Goal: Information Seeking & Learning: Get advice/opinions

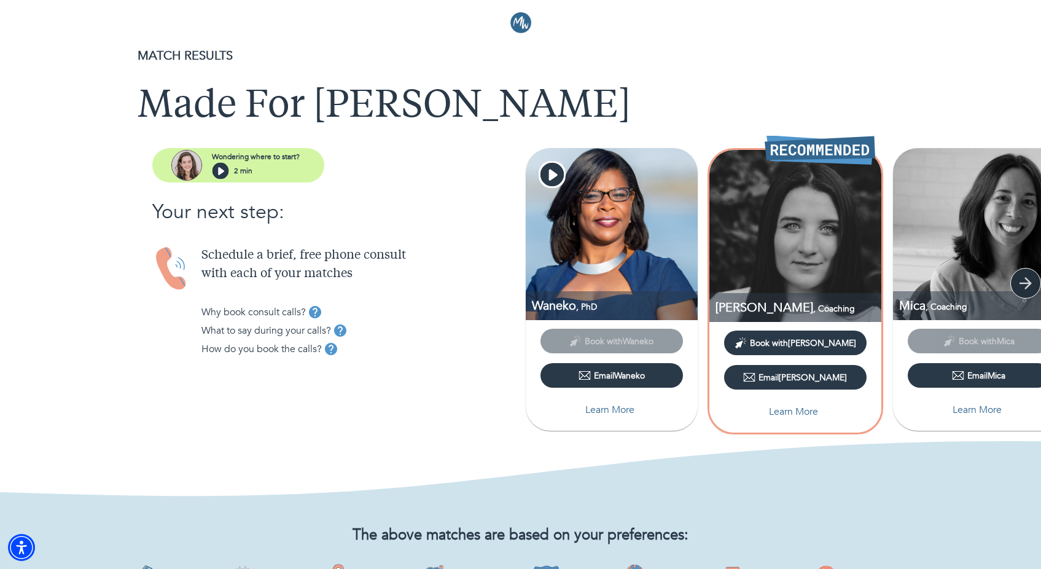
click at [1033, 282] on icon "button" at bounding box center [1026, 283] width 18 height 18
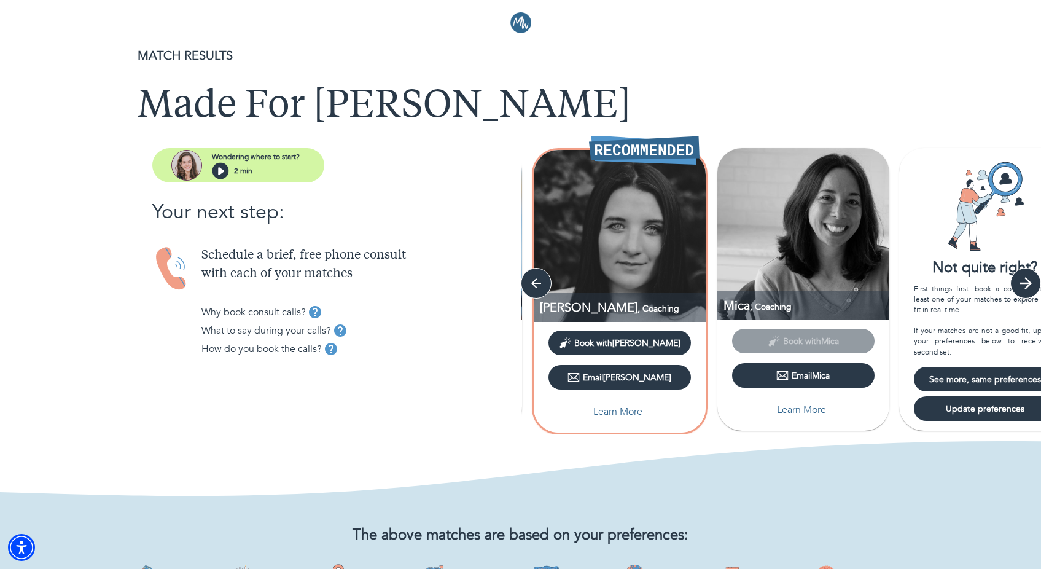
click at [1031, 282] on icon "button" at bounding box center [1026, 283] width 18 height 18
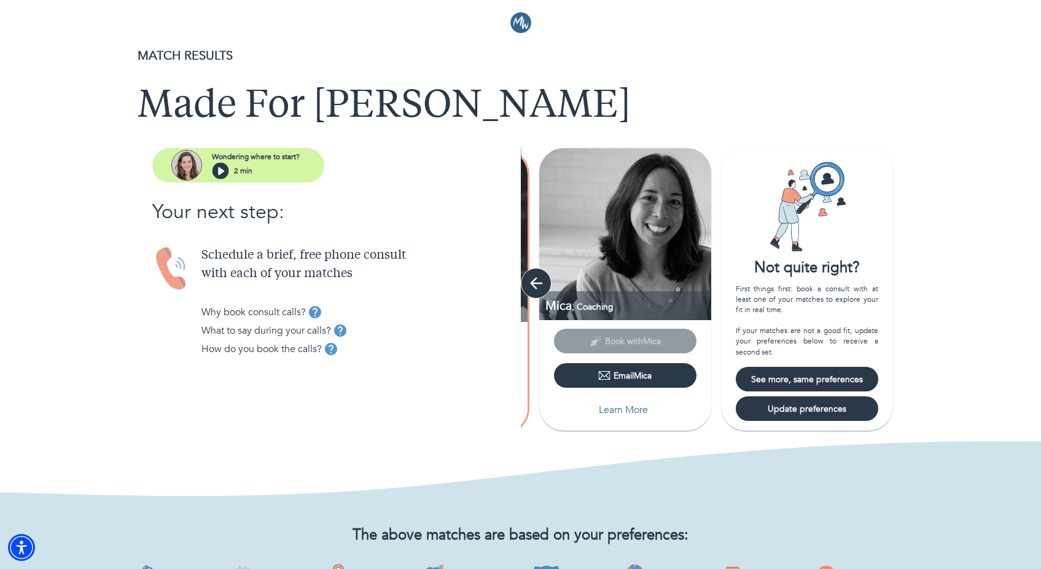
click at [525, 282] on button "button" at bounding box center [536, 283] width 31 height 31
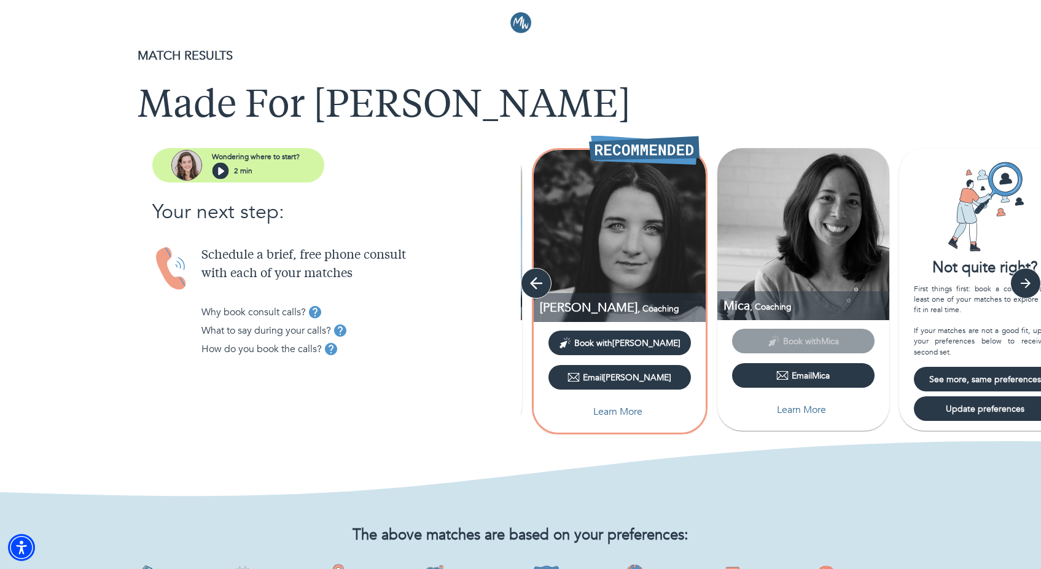
click at [525, 282] on button "button" at bounding box center [536, 283] width 31 height 31
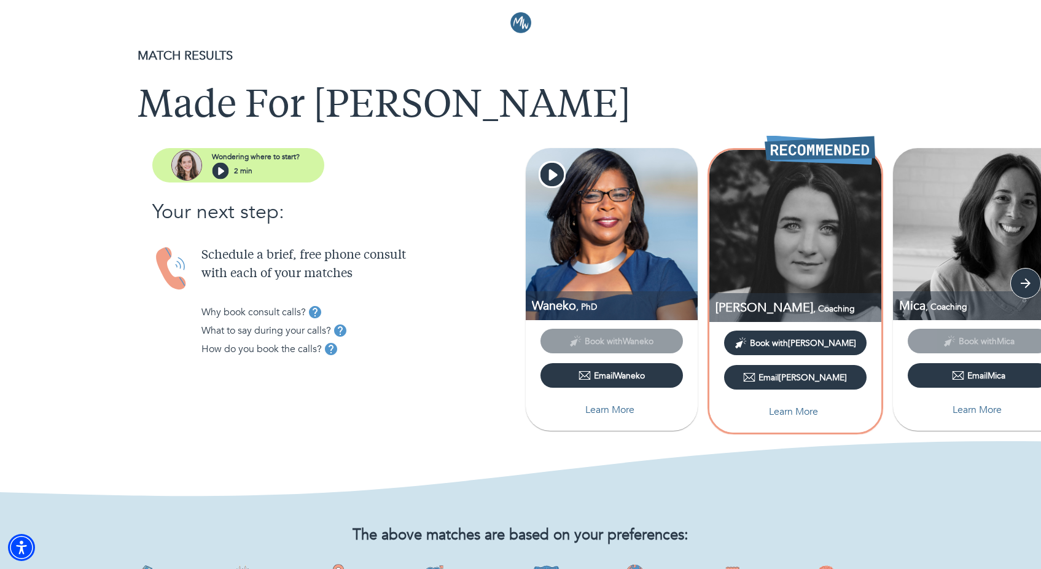
click at [977, 413] on p "Learn More" at bounding box center [977, 409] width 49 height 15
select select "2"
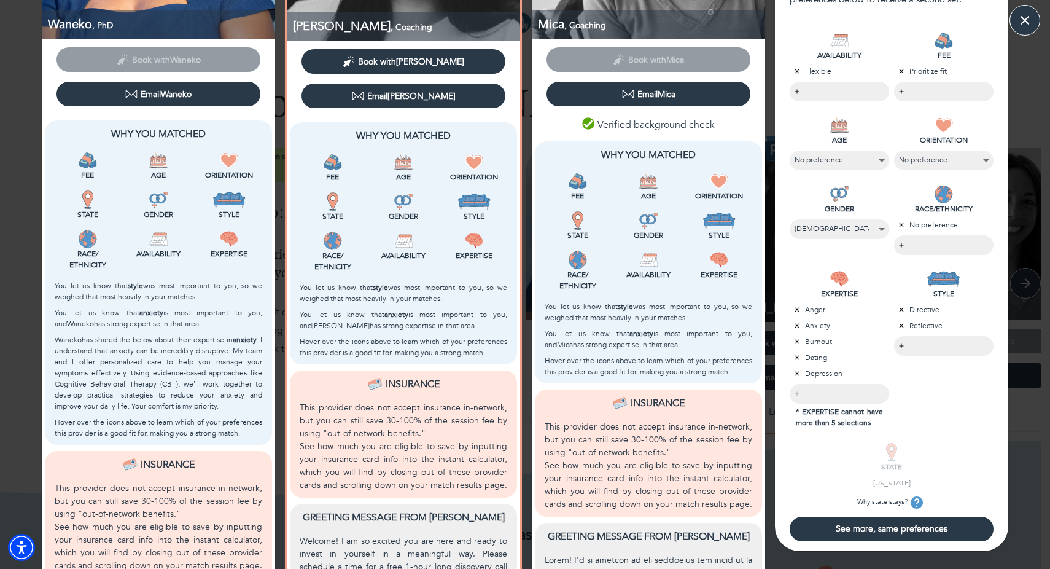
scroll to position [157, 0]
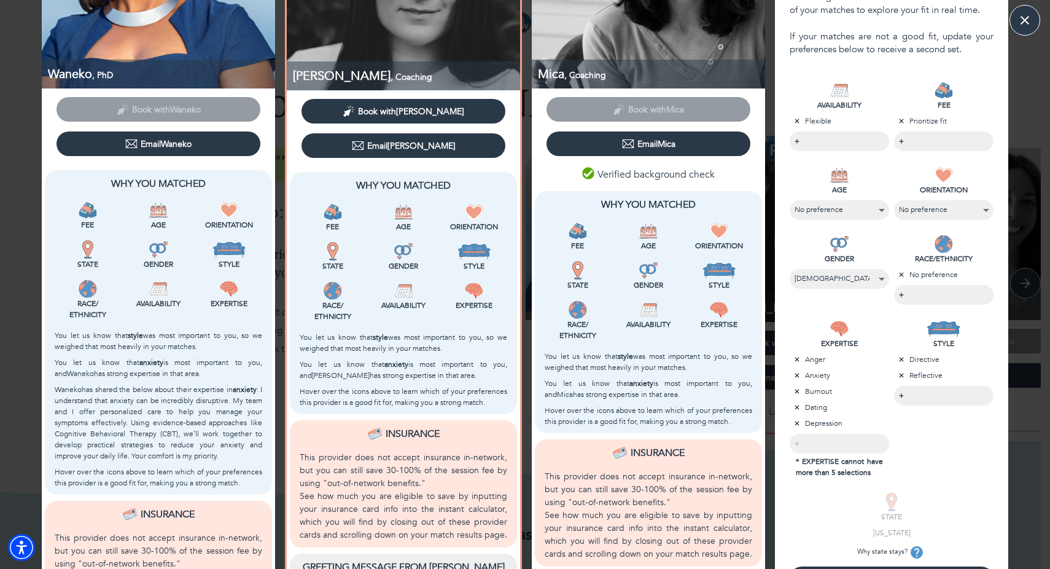
click at [928, 146] on body "MATCH RESULTS Made For [PERSON_NAME] where to start? 2 min Your next step: Sche…" at bounding box center [525, 284] width 1050 height 569
click at [926, 64] on div at bounding box center [525, 284] width 1050 height 569
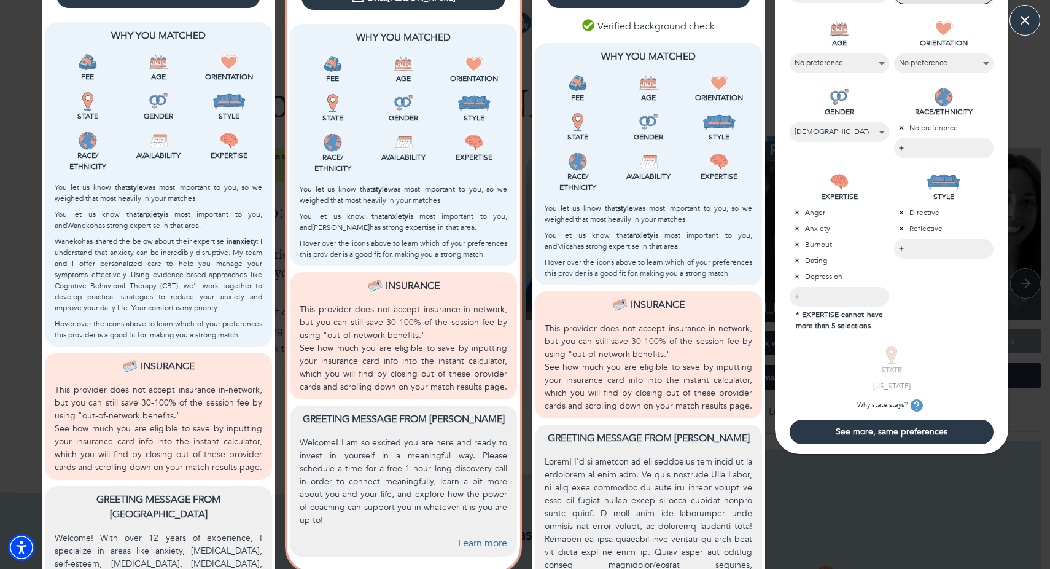
scroll to position [577, 0]
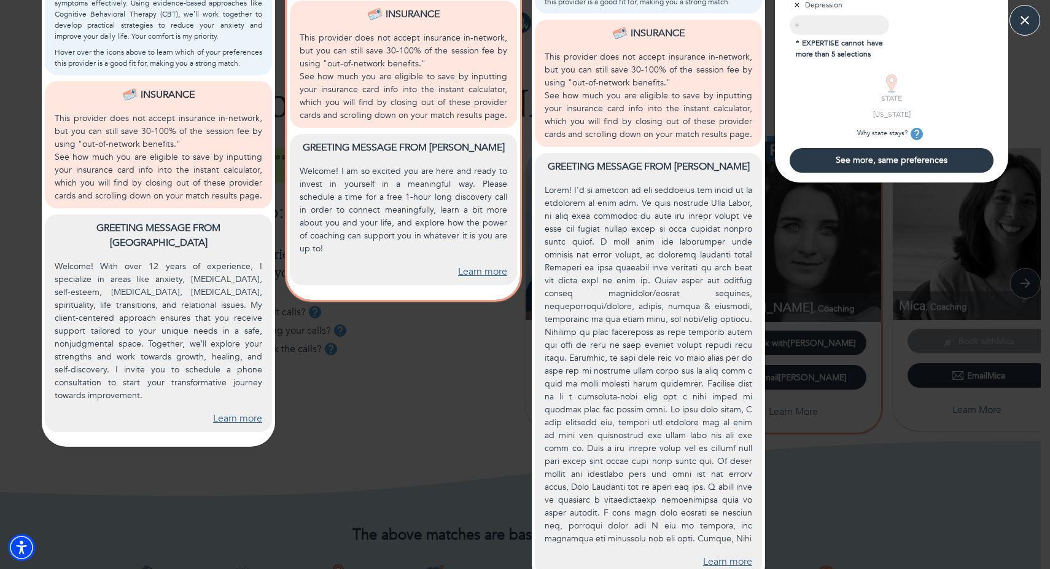
click at [903, 162] on span "See more, same preferences" at bounding box center [892, 160] width 194 height 12
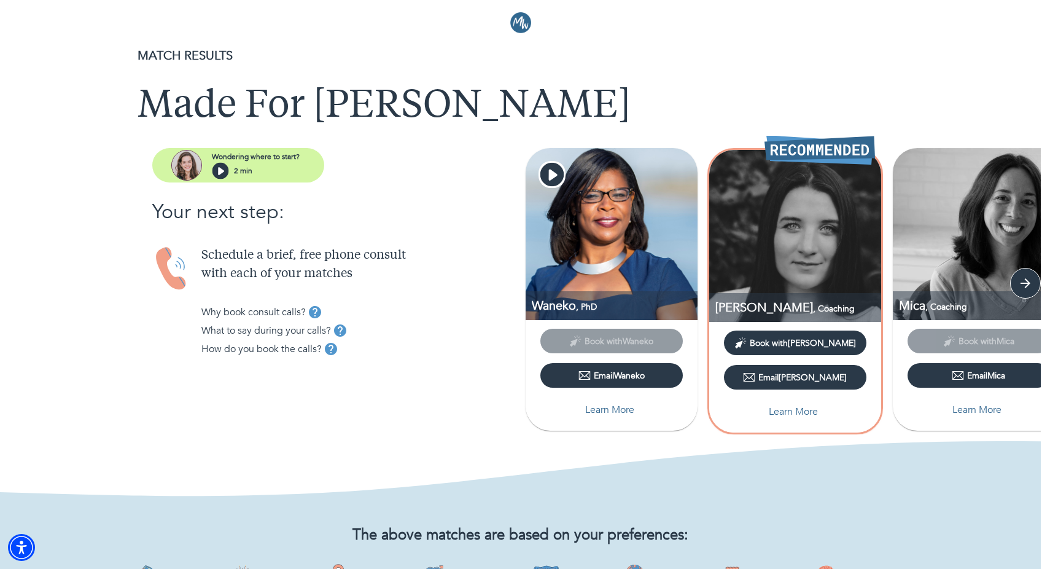
scroll to position [0, 0]
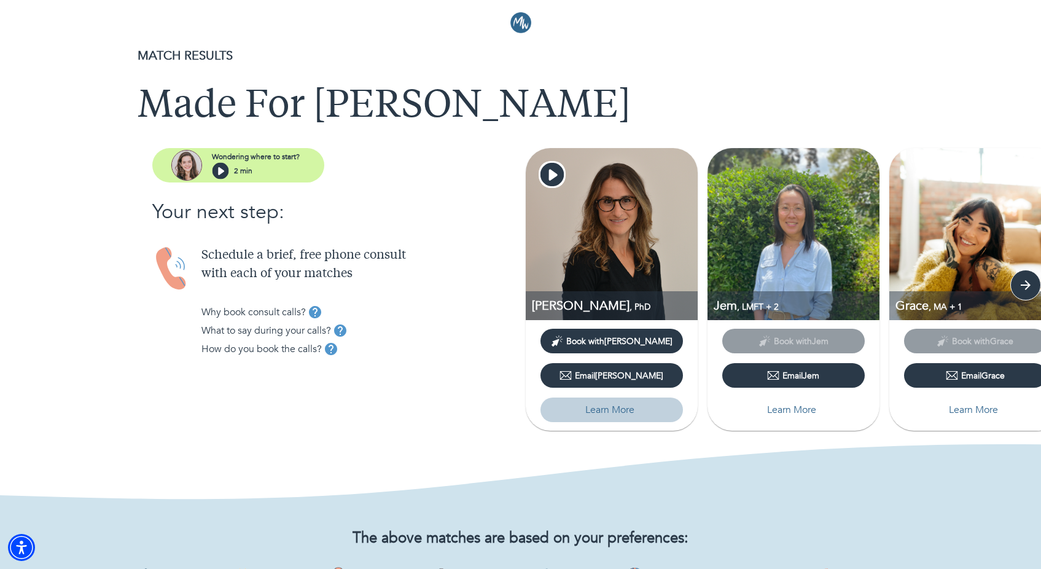
click at [625, 415] on p "Learn More" at bounding box center [609, 409] width 49 height 15
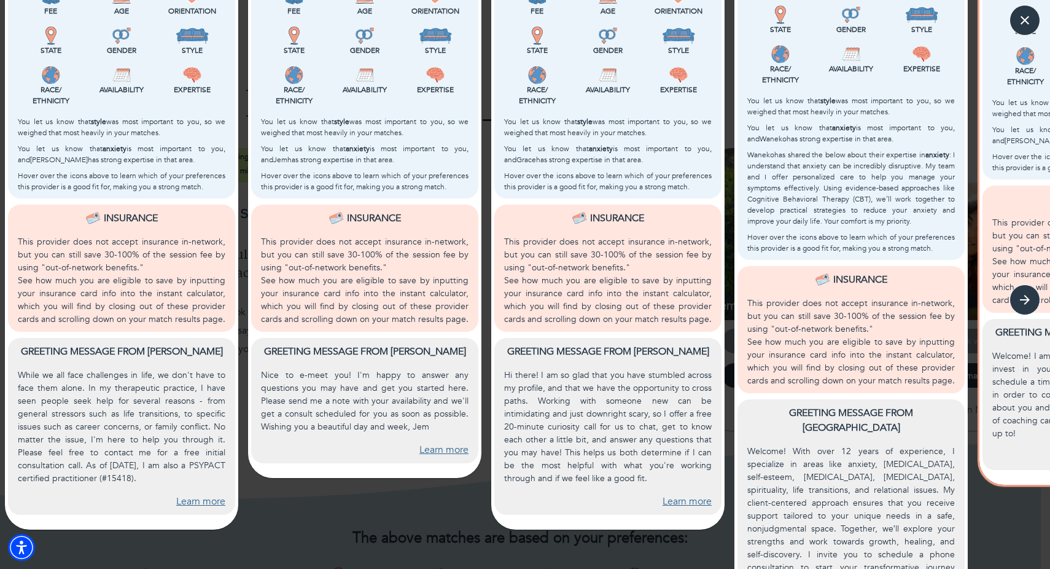
scroll to position [389, 0]
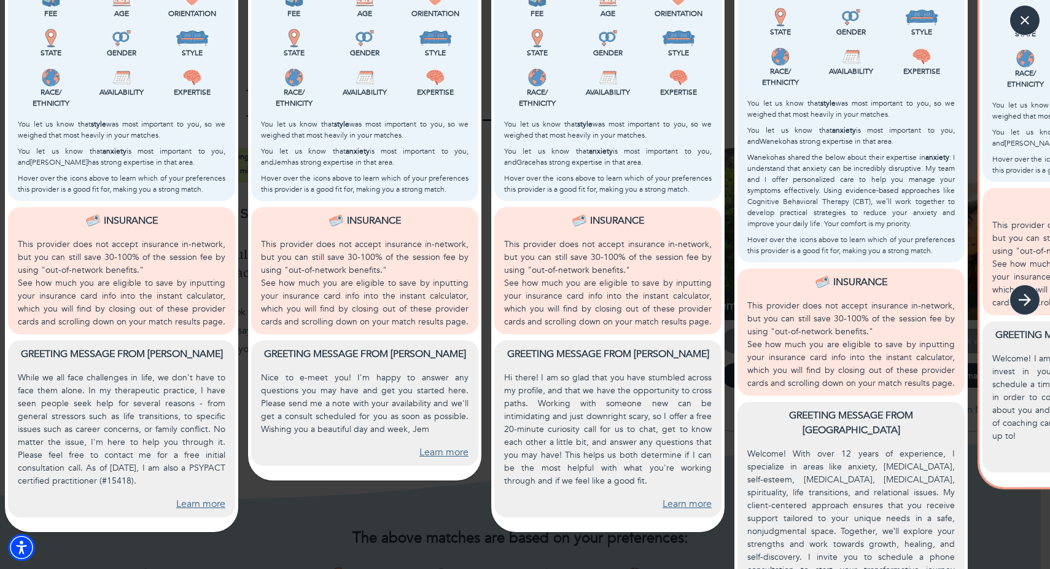
click at [1020, 290] on button "button" at bounding box center [1025, 299] width 31 height 31
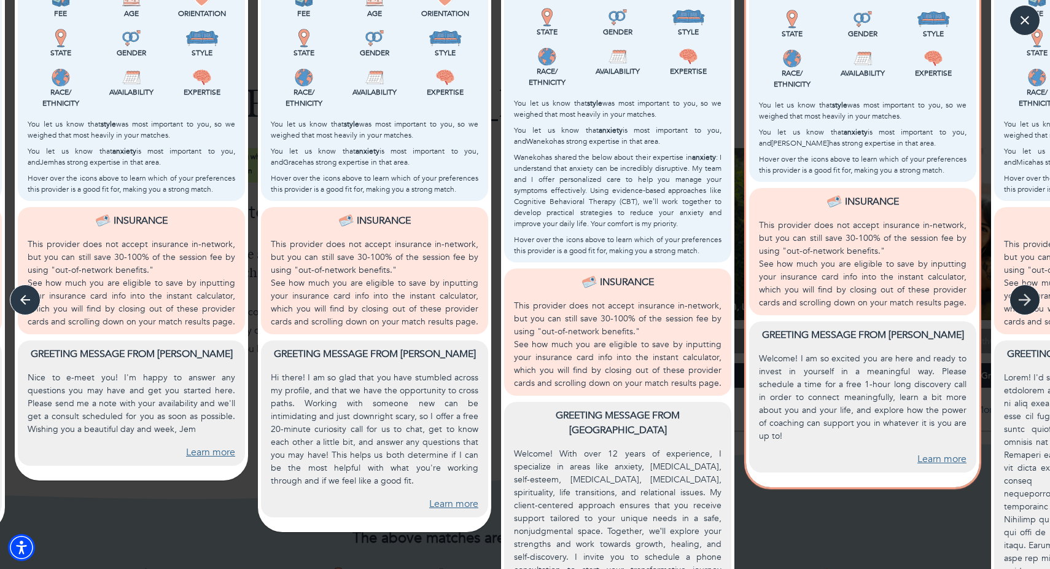
click at [1020, 290] on button "button" at bounding box center [1025, 299] width 31 height 31
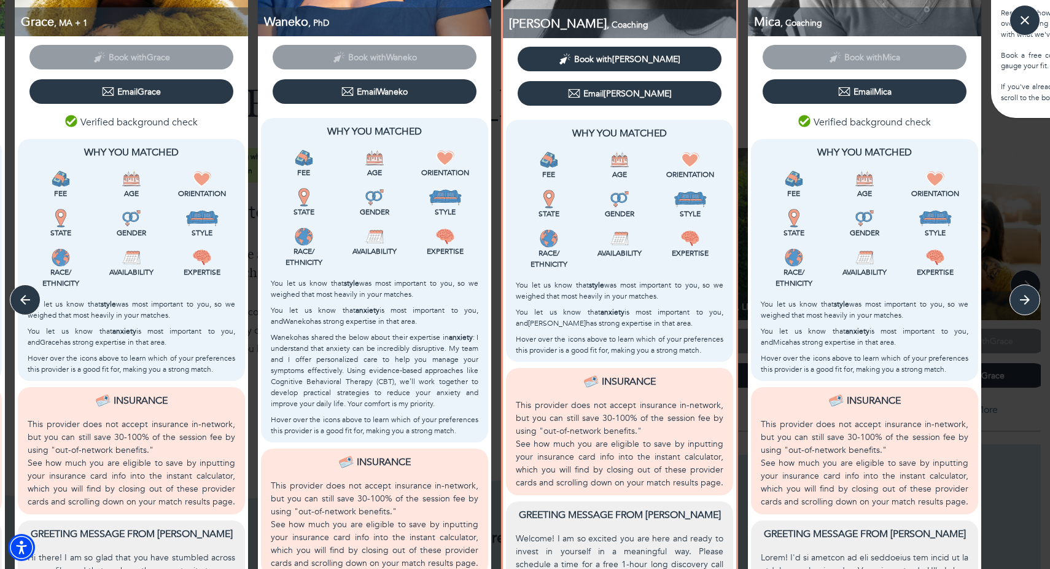
scroll to position [0, 0]
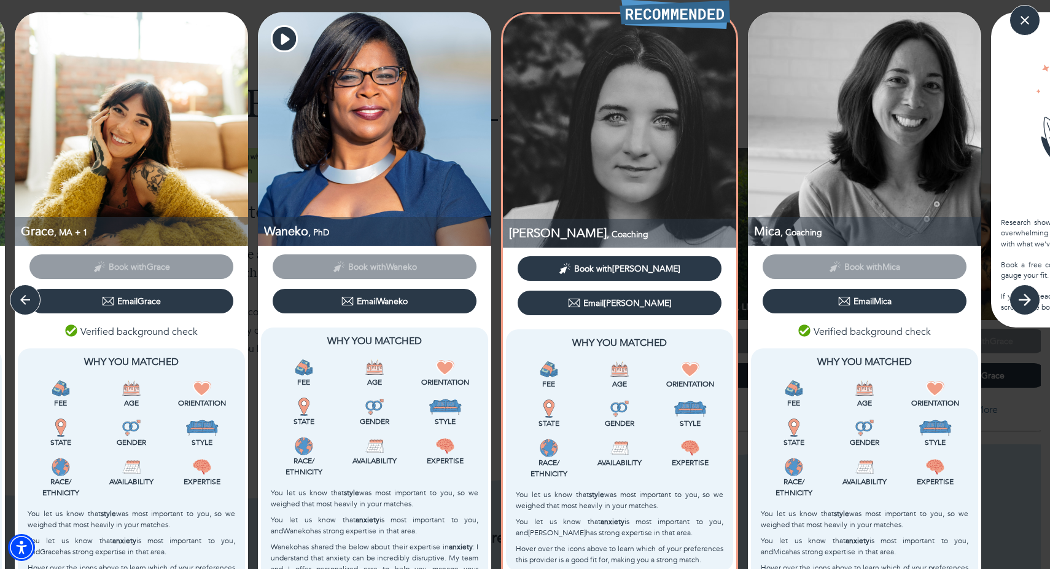
click at [1017, 295] on icon "button" at bounding box center [1025, 300] width 18 height 18
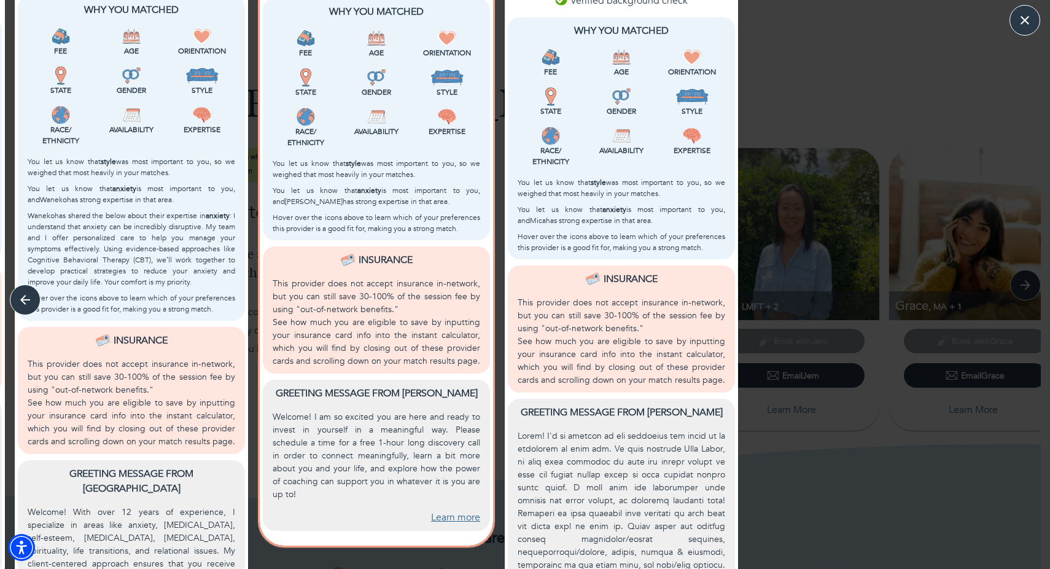
scroll to position [363, 0]
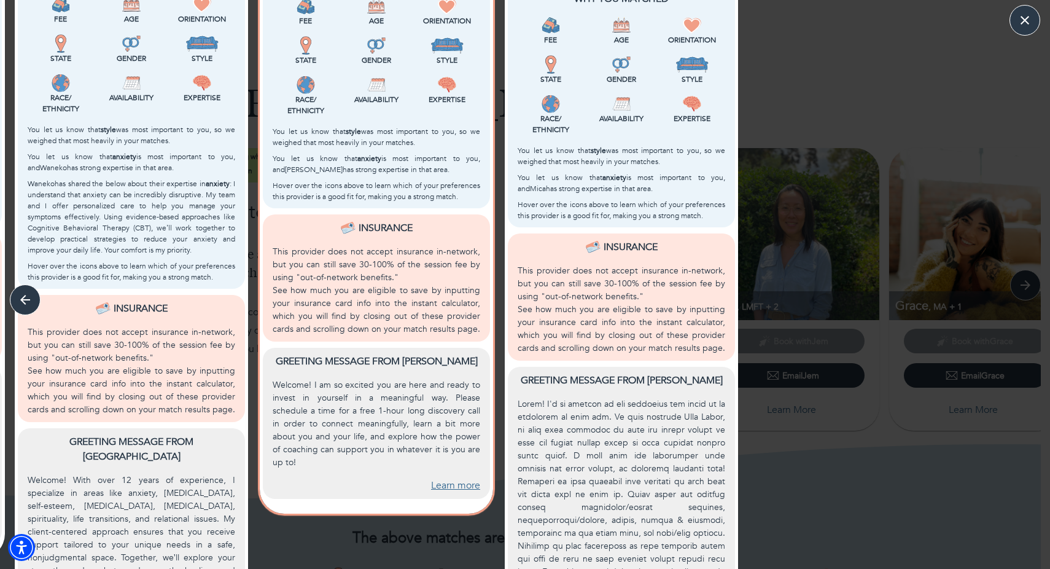
click at [841, 231] on div "More matches? Research shows that often, having *too many* options is more over…" at bounding box center [864, 226] width 243 height 1154
click at [1028, 11] on icon "button" at bounding box center [1025, 20] width 18 height 18
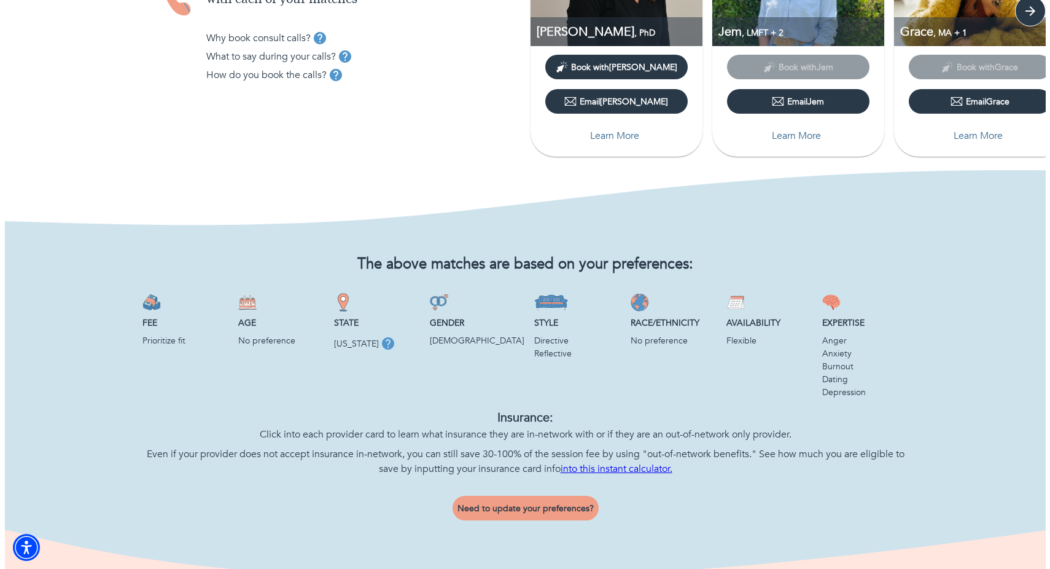
scroll to position [583, 0]
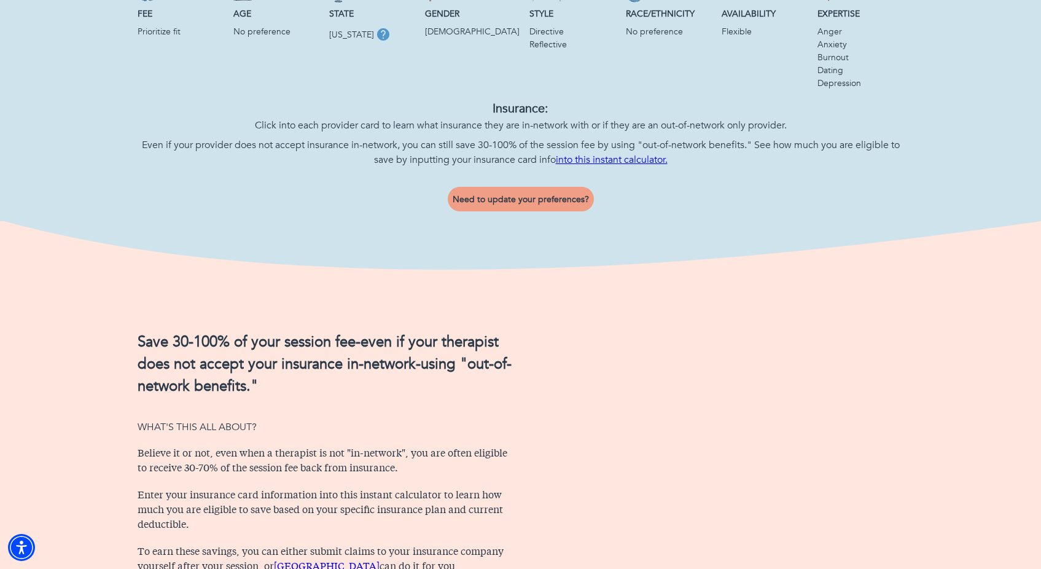
click at [472, 196] on span "Need to update your preferences?" at bounding box center [521, 199] width 136 height 12
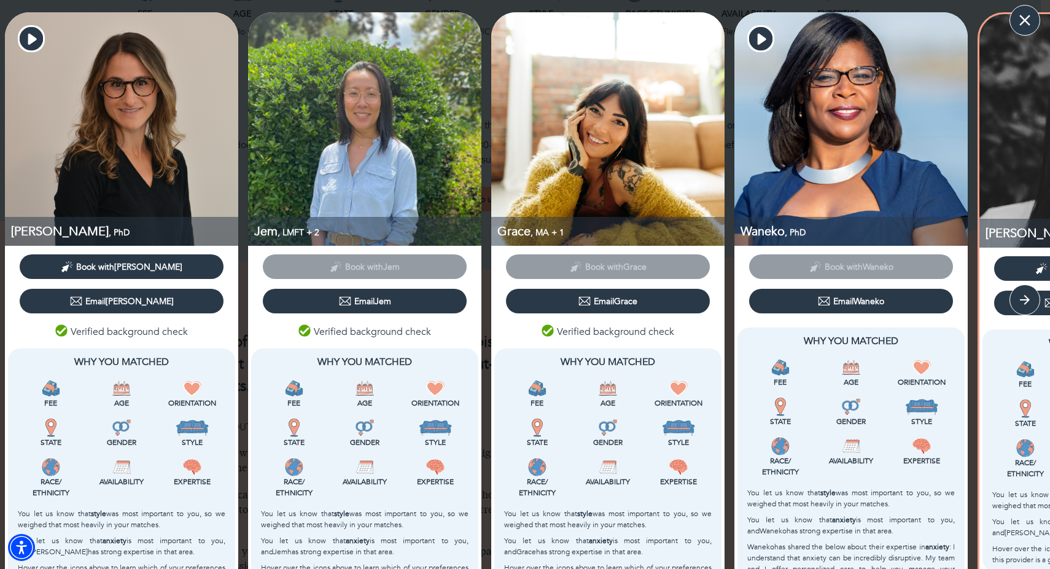
click at [1025, 14] on icon "button" at bounding box center [1025, 20] width 18 height 18
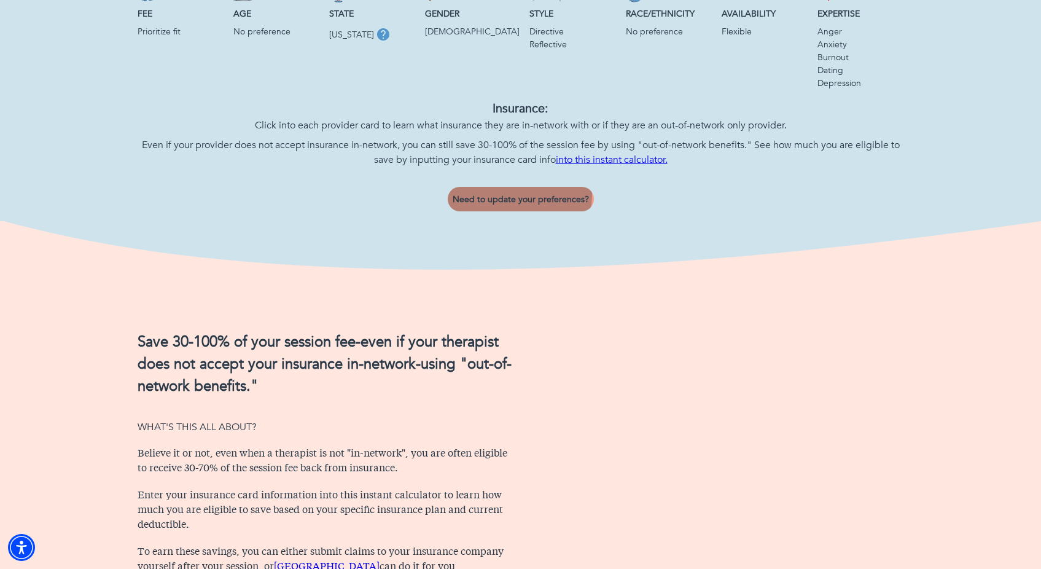
click at [513, 193] on span "Need to update your preferences?" at bounding box center [521, 199] width 136 height 12
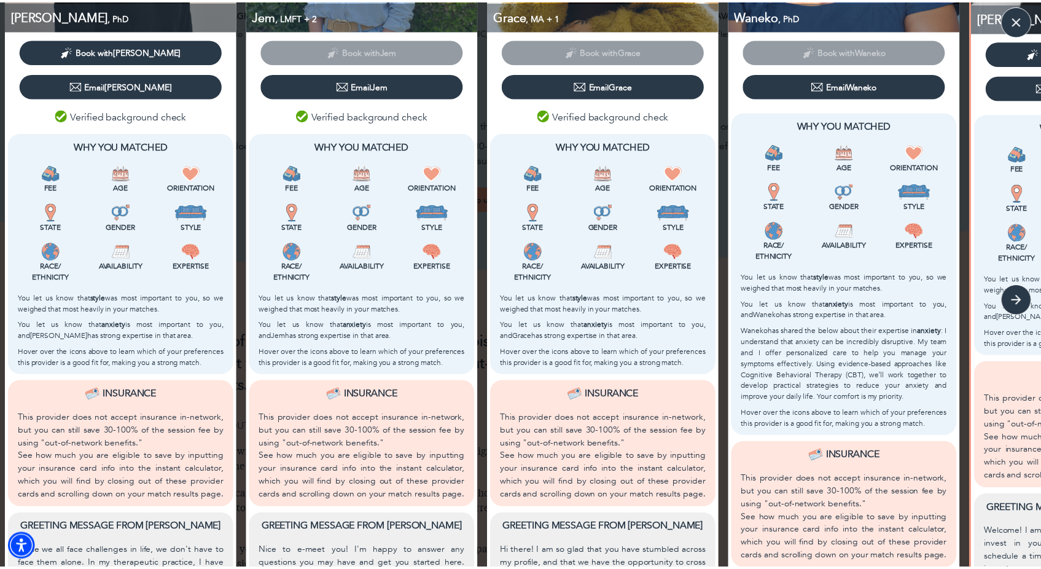
scroll to position [0, 0]
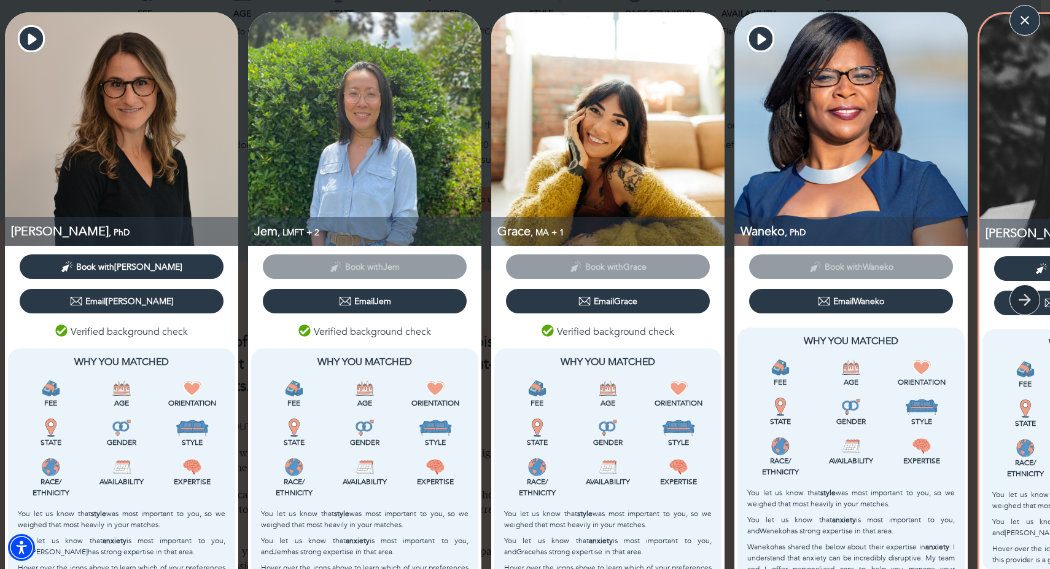
click at [1021, 305] on icon "button" at bounding box center [1025, 300] width 18 height 18
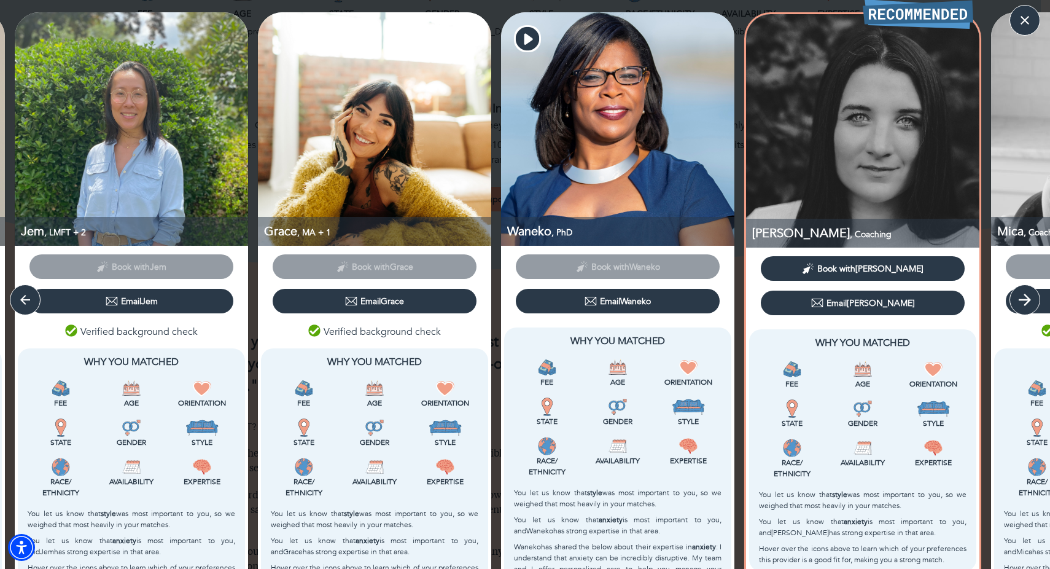
click at [1021, 305] on icon "button" at bounding box center [1025, 300] width 18 height 18
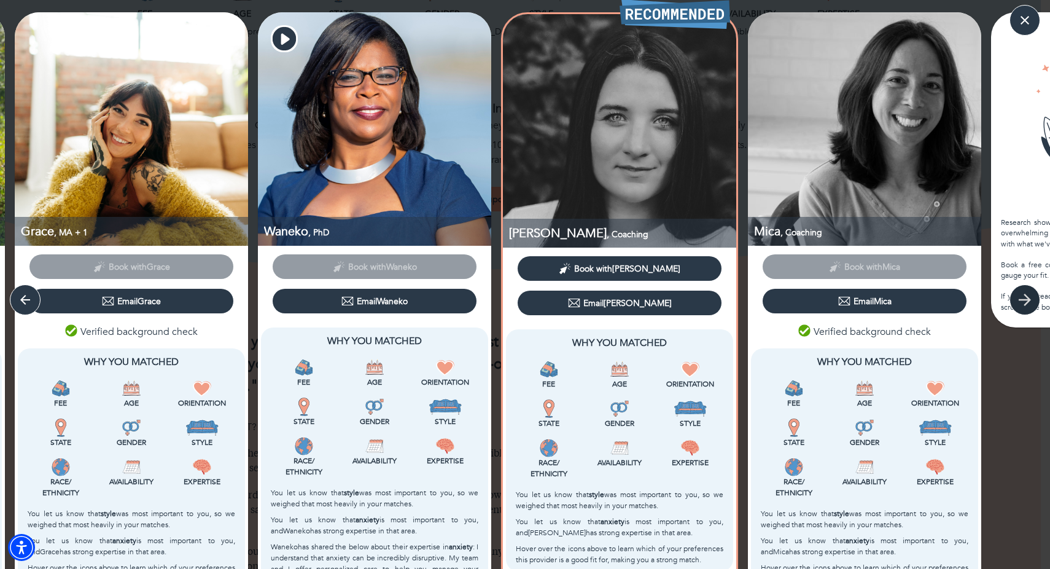
click at [1021, 305] on icon "button" at bounding box center [1025, 300] width 18 height 18
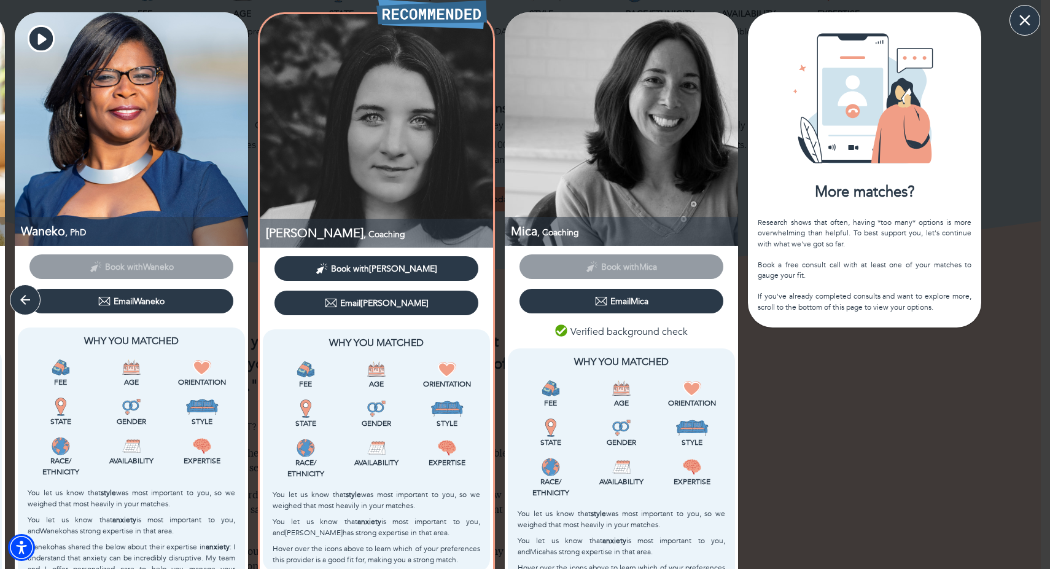
click at [1015, 15] on button "button" at bounding box center [1025, 20] width 31 height 31
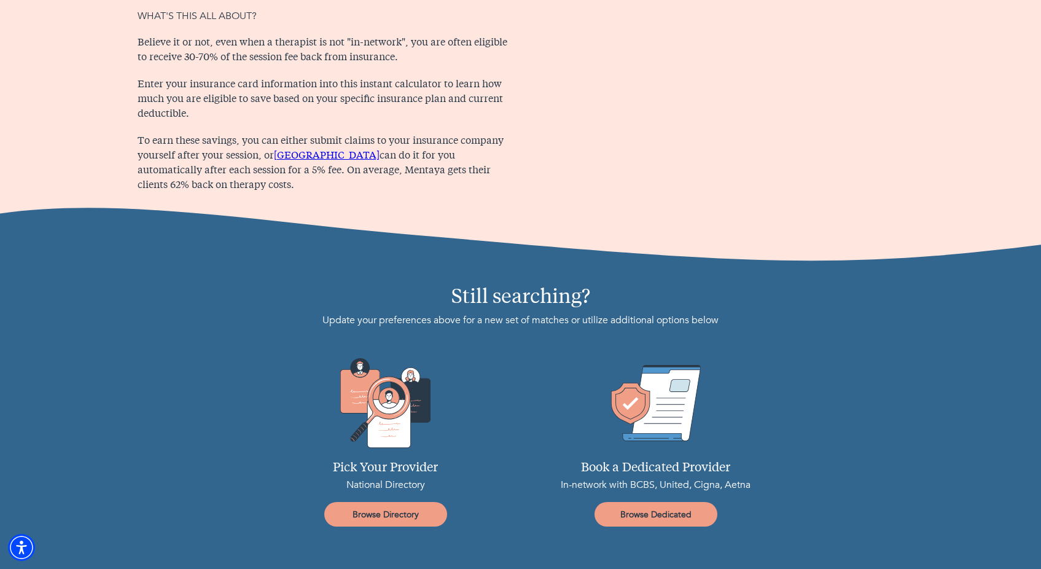
scroll to position [1050, 0]
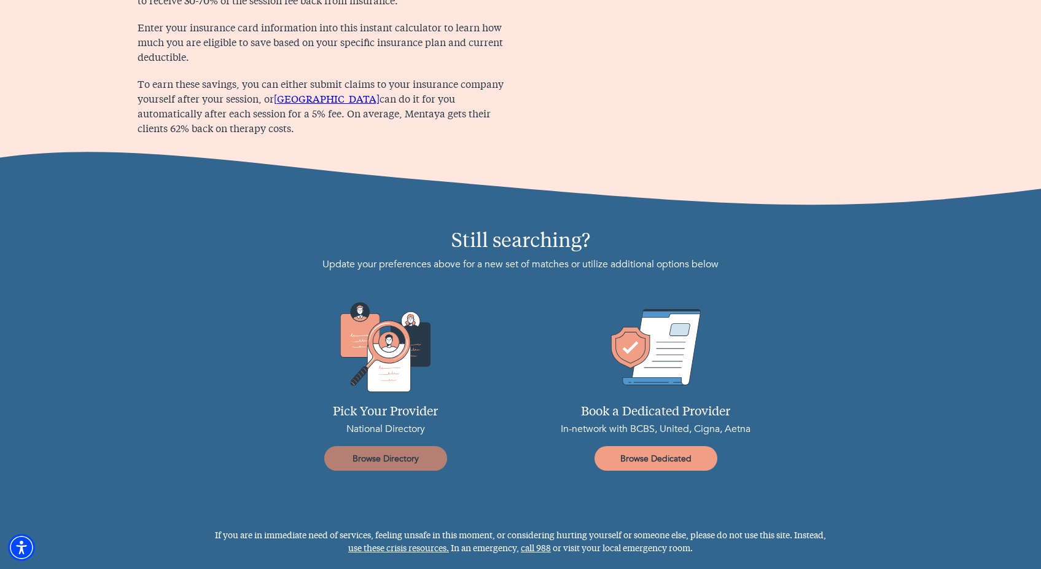
click at [380, 459] on span "Browse Directory" at bounding box center [385, 459] width 113 height 12
